Goal: Information Seeking & Learning: Learn about a topic

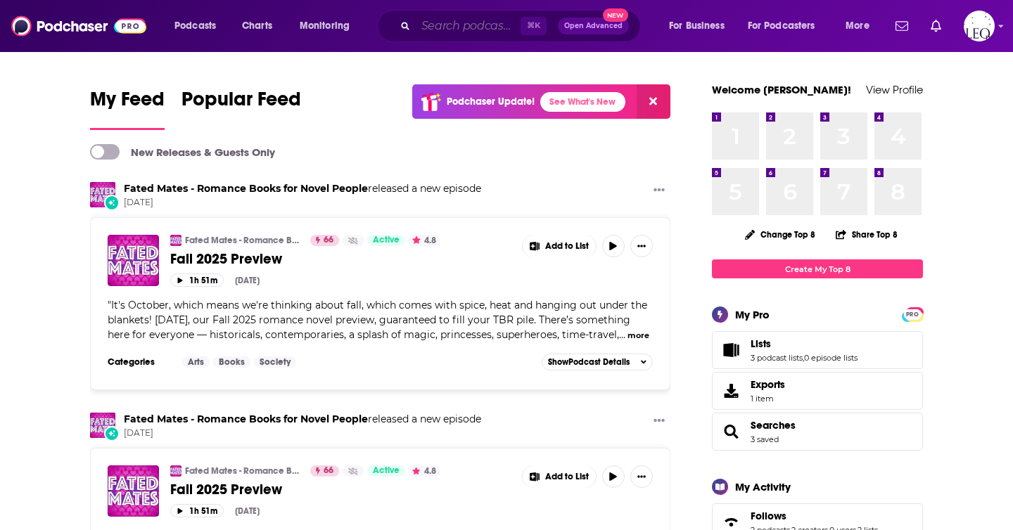
click at [476, 24] on input "Search podcasts, credits, & more..." at bounding box center [468, 26] width 105 height 23
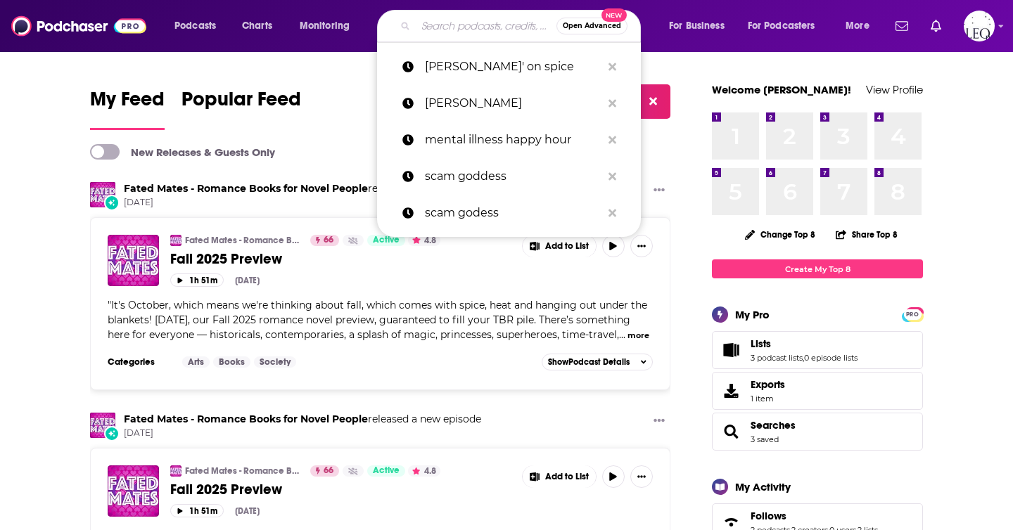
paste input "I've Had It Podcast"
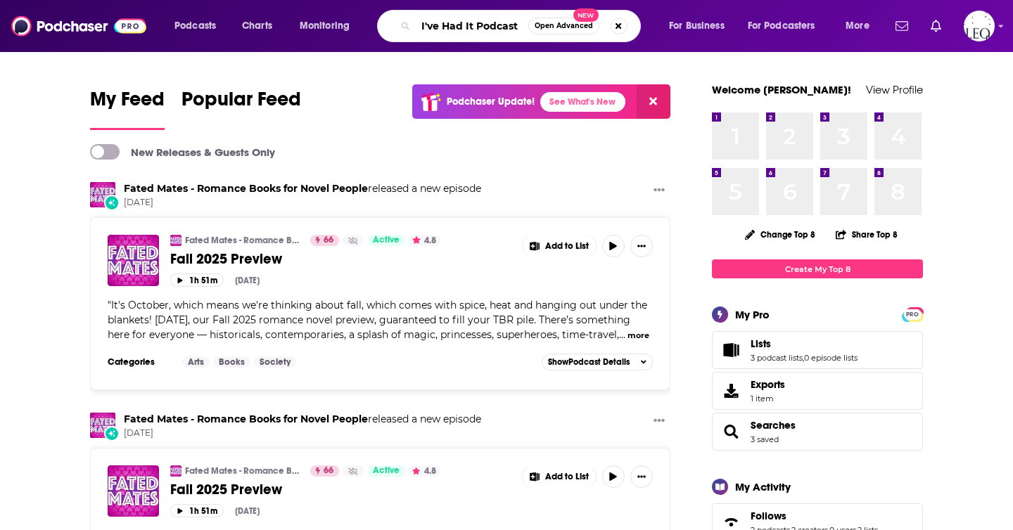
type input "I've Had It Podcast"
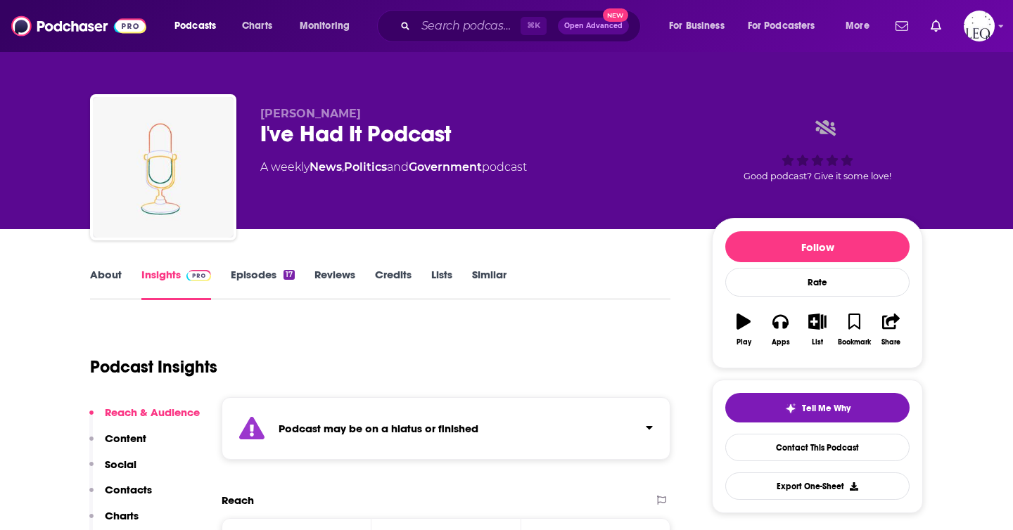
click at [115, 279] on link "About" at bounding box center [106, 284] width 32 height 32
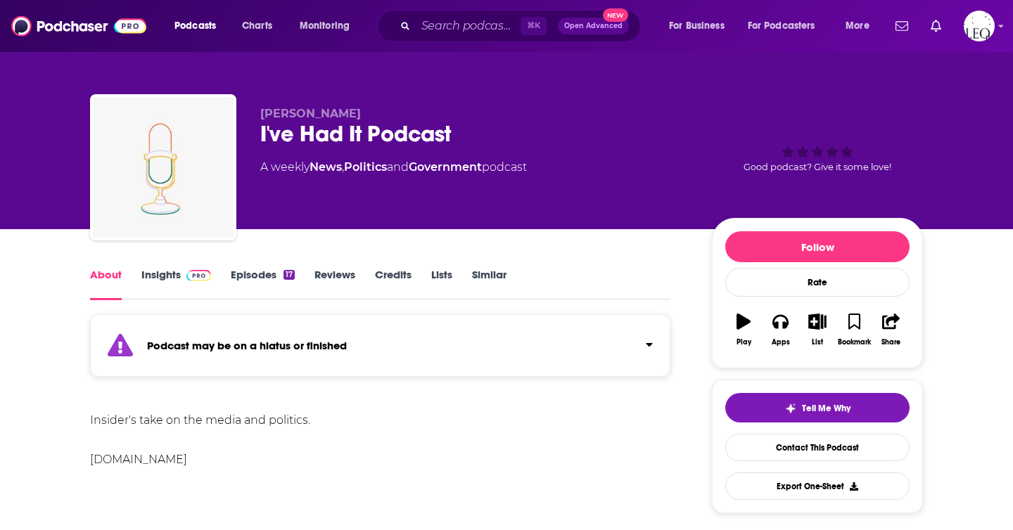
click at [178, 274] on link "Insights" at bounding box center [176, 284] width 70 height 32
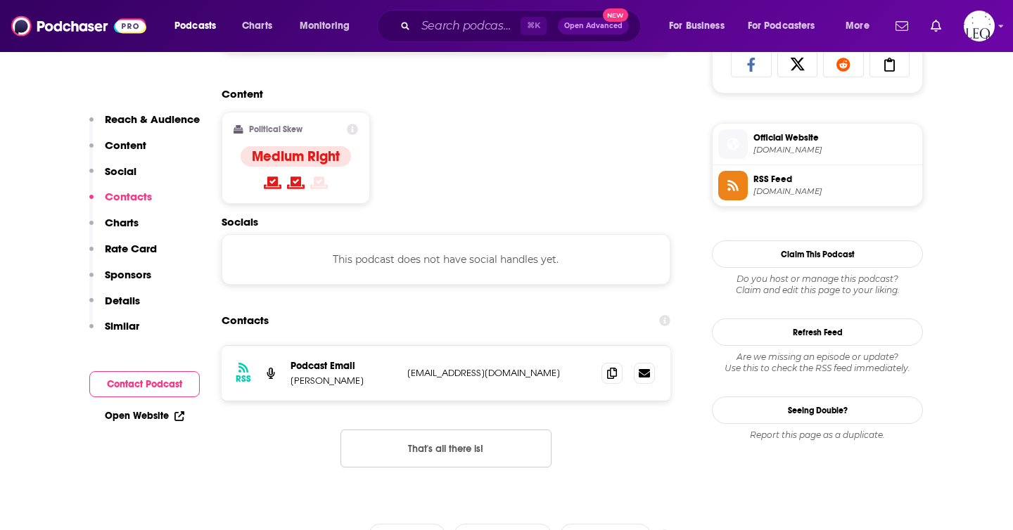
scroll to position [953, 0]
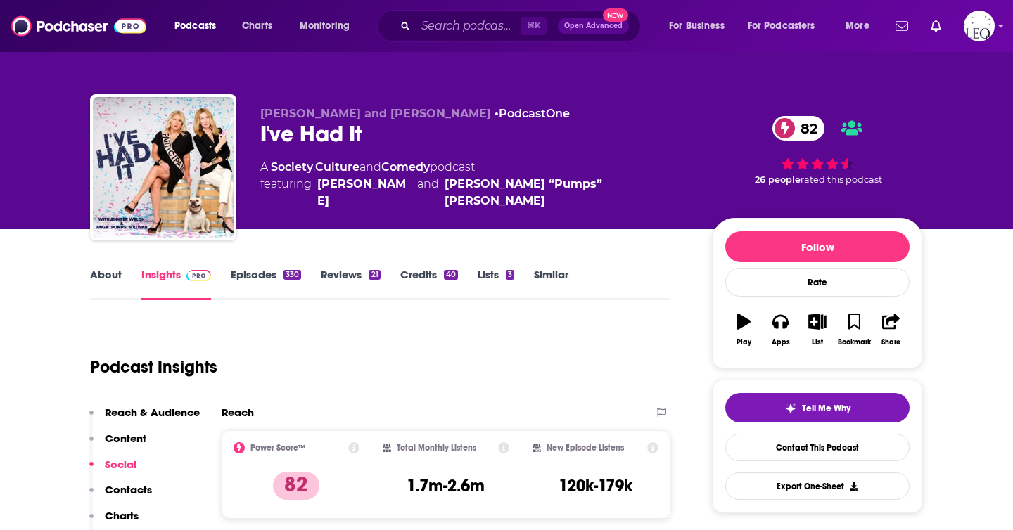
click at [106, 277] on link "About" at bounding box center [106, 284] width 32 height 32
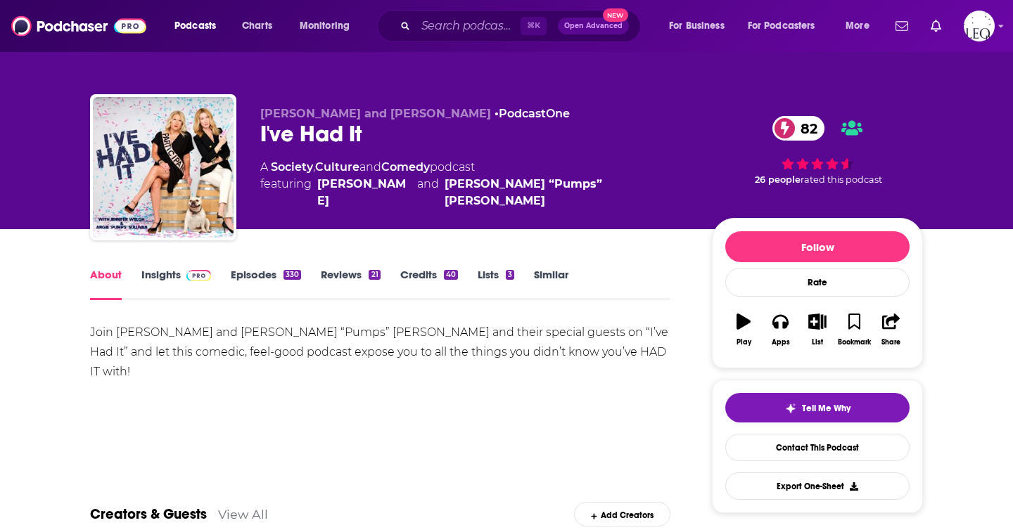
click at [170, 274] on link "Insights" at bounding box center [176, 284] width 70 height 32
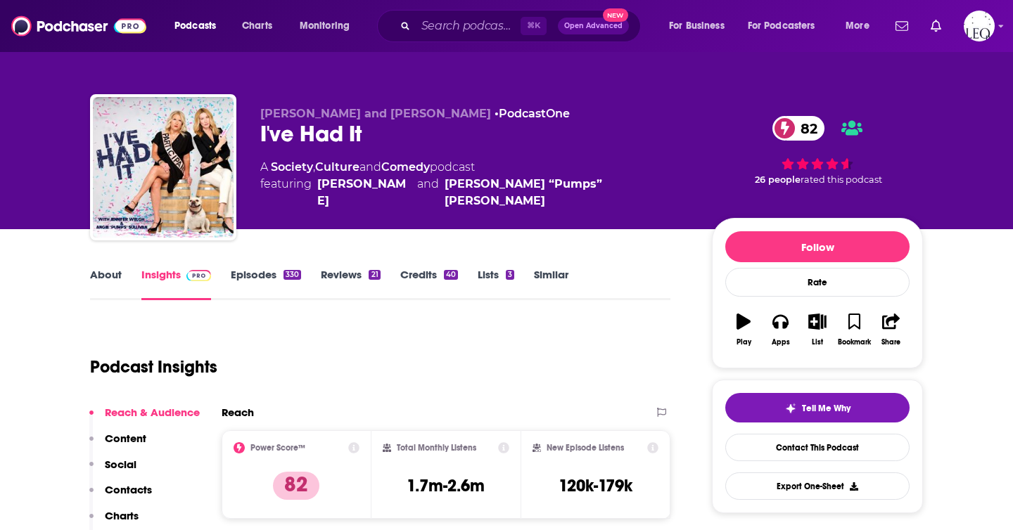
click at [258, 271] on link "Episodes 330" at bounding box center [266, 284] width 70 height 32
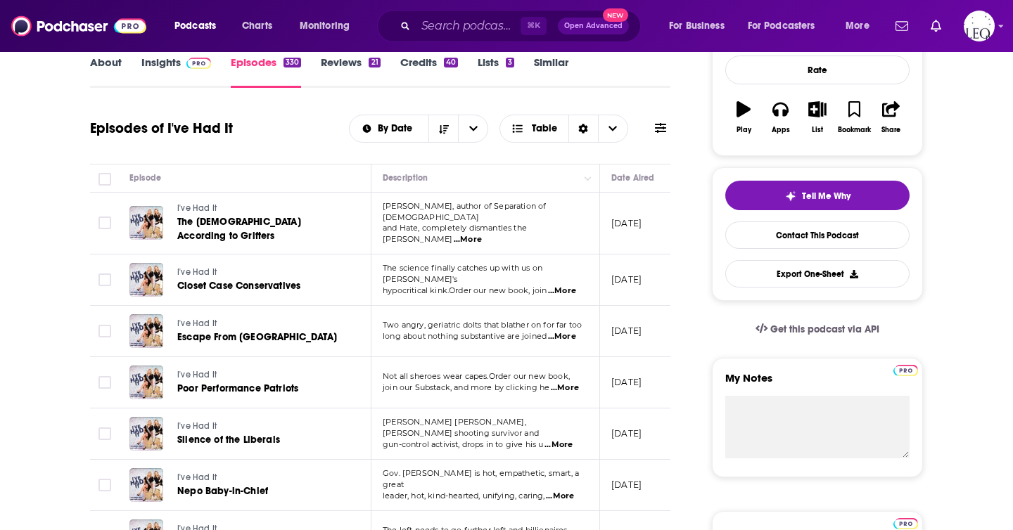
scroll to position [215, 0]
